Goal: Task Accomplishment & Management: Manage account settings

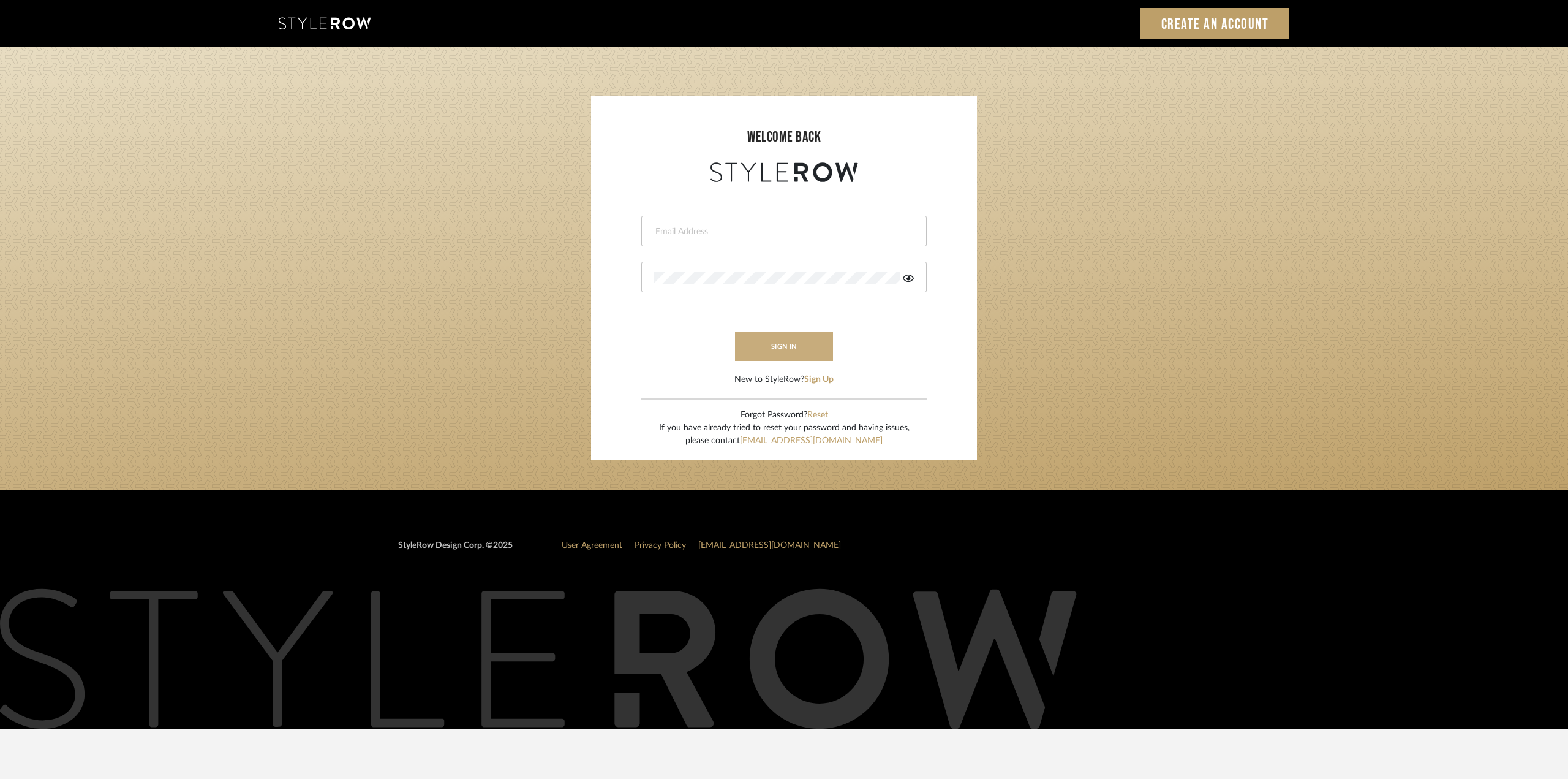
type input "[EMAIL_ADDRESS][DOMAIN_NAME]"
click at [791, 347] on button "sign in" at bounding box center [783, 346] width 98 height 29
